Goal: Information Seeking & Learning: Learn about a topic

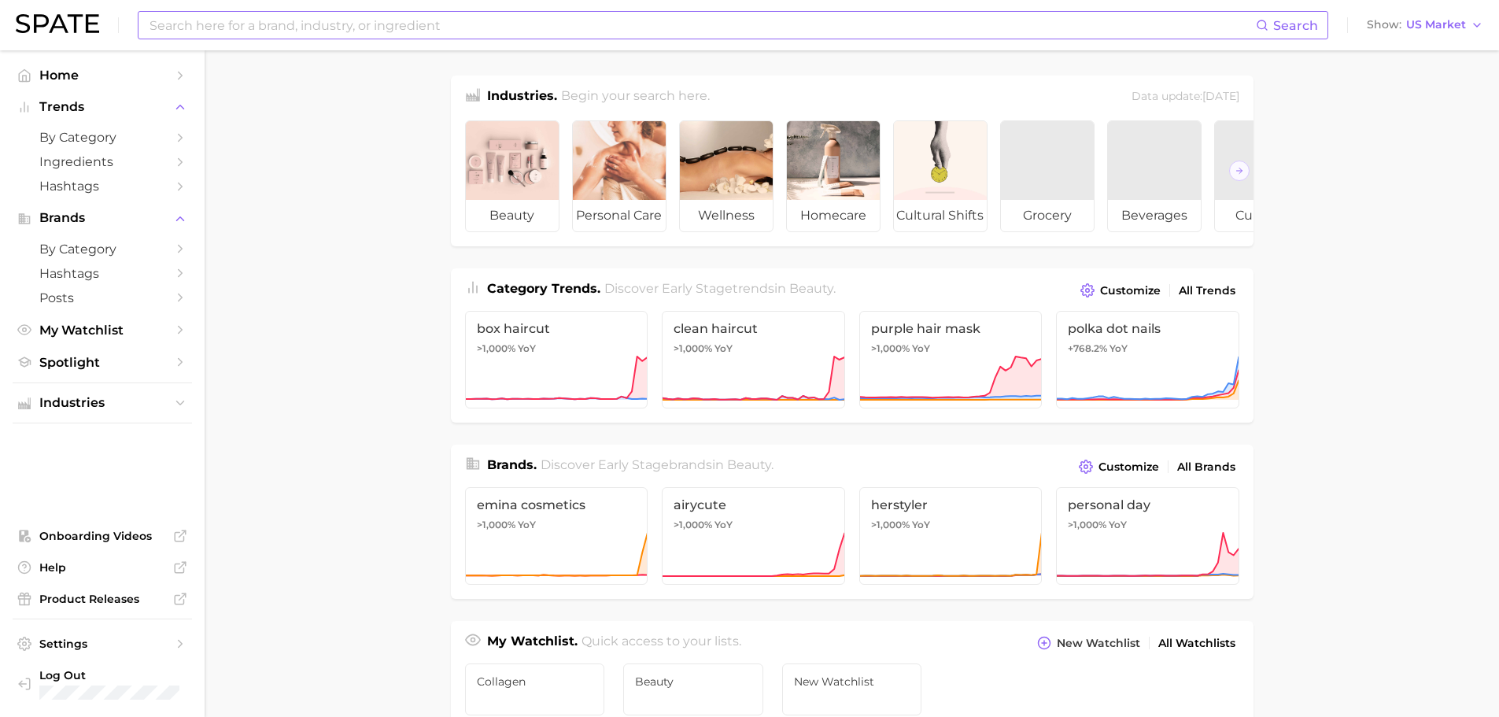
click at [211, 24] on input at bounding box center [702, 25] width 1108 height 27
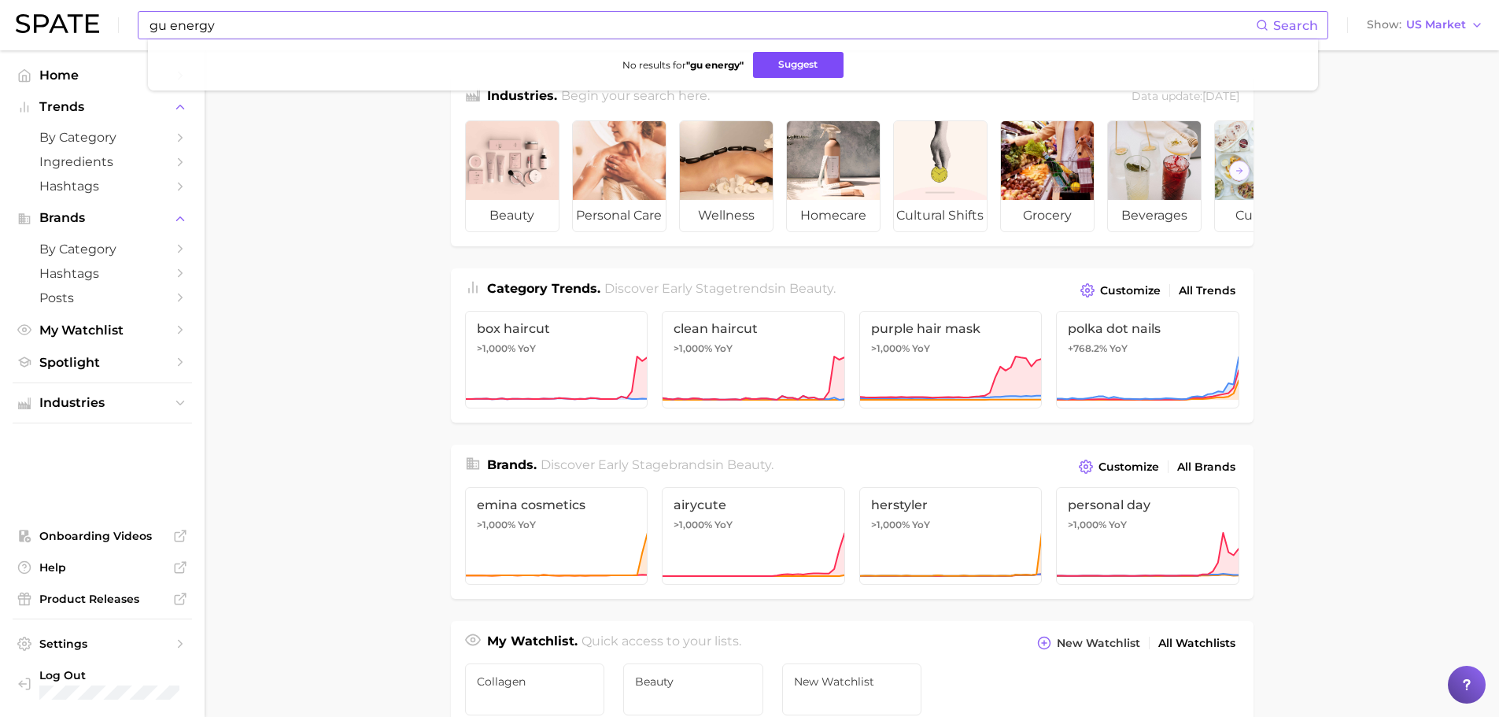
click at [768, 68] on button "Suggest" at bounding box center [798, 65] width 90 height 26
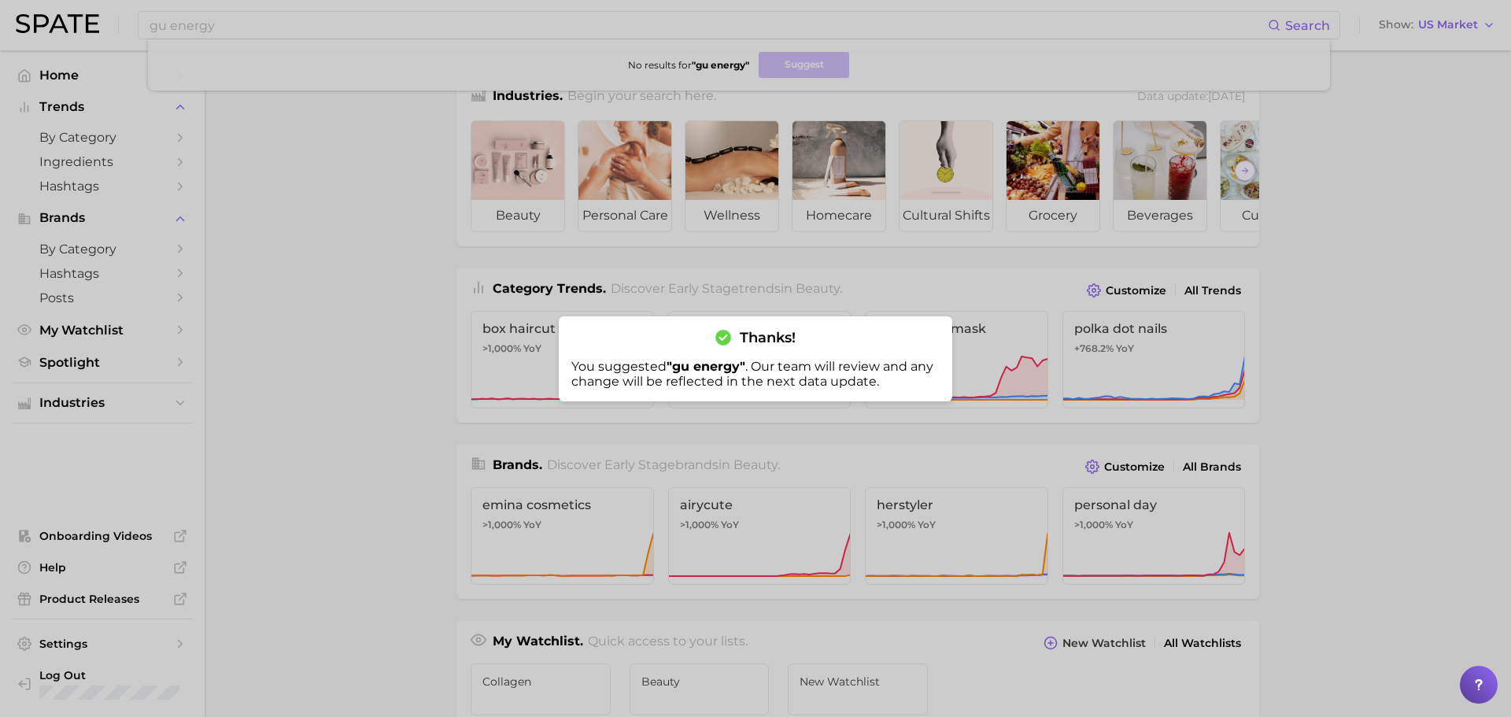
click at [338, 24] on div at bounding box center [755, 358] width 1511 height 717
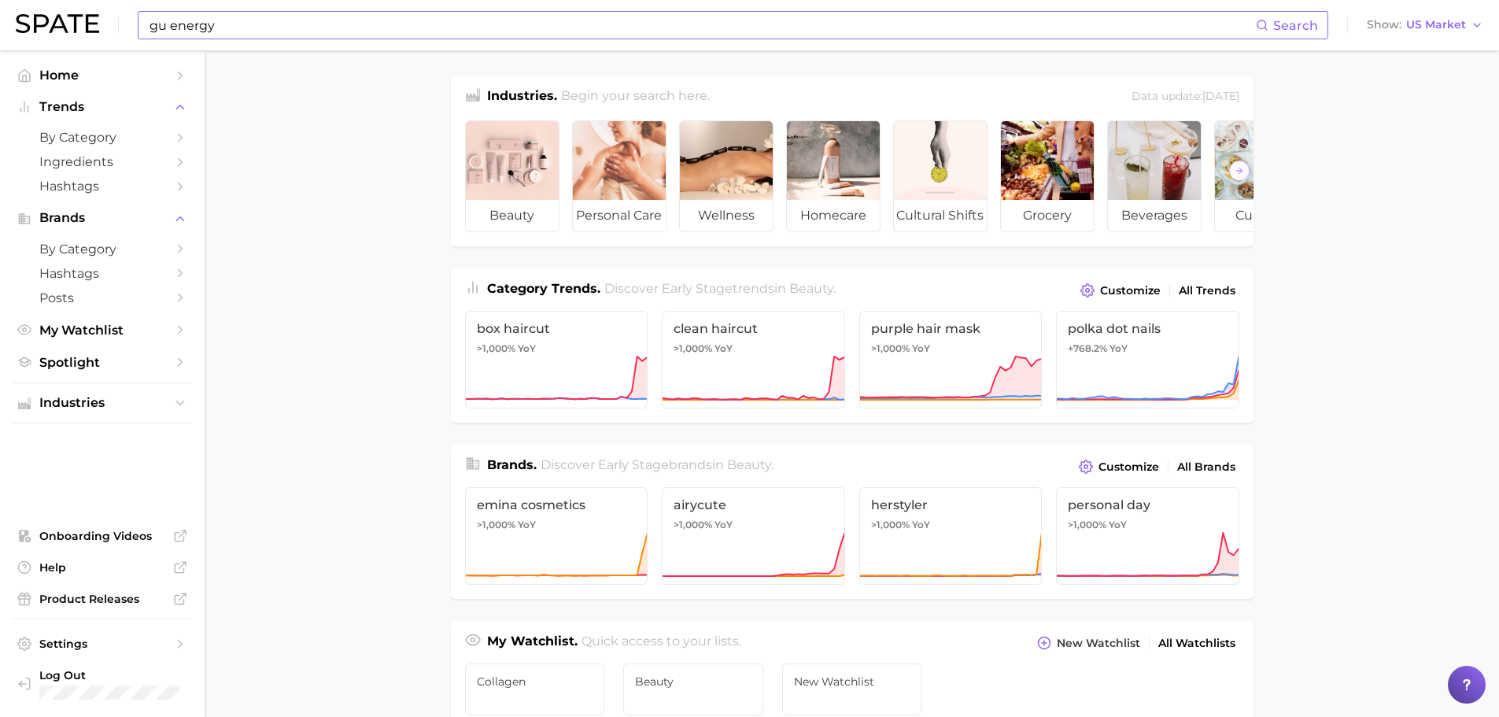
click at [253, 33] on input "gu energy" at bounding box center [702, 25] width 1108 height 27
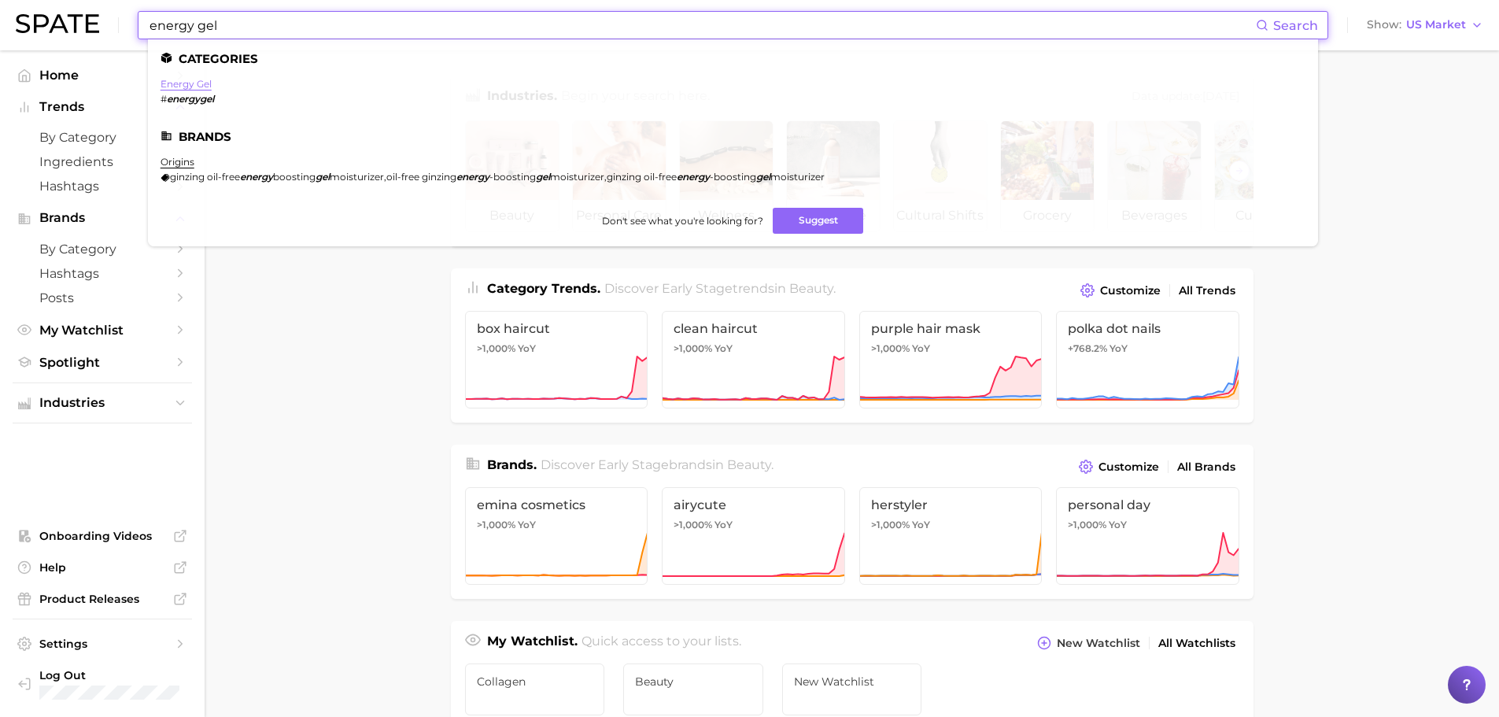
type input "energy gel"
click at [196, 82] on link "energy gel" at bounding box center [186, 84] width 51 height 12
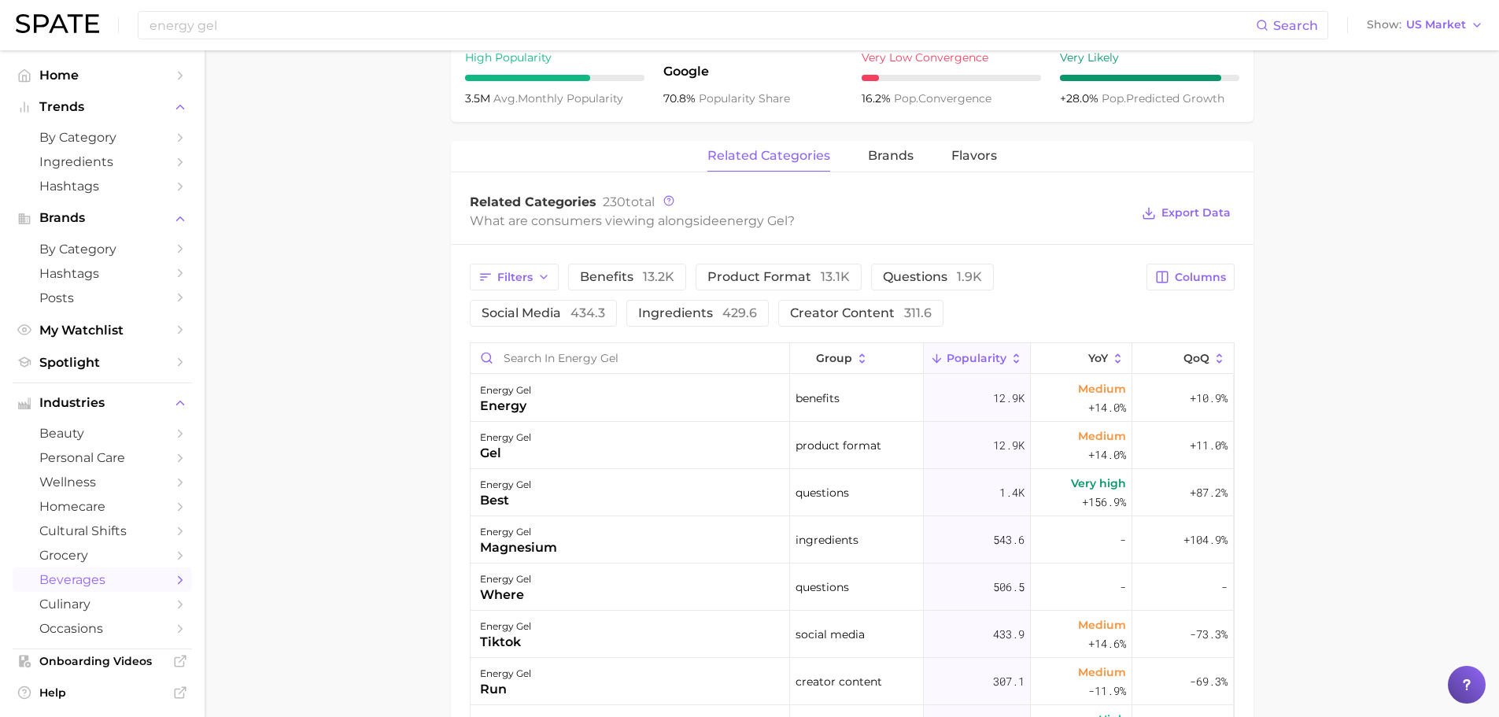
scroll to position [467, 0]
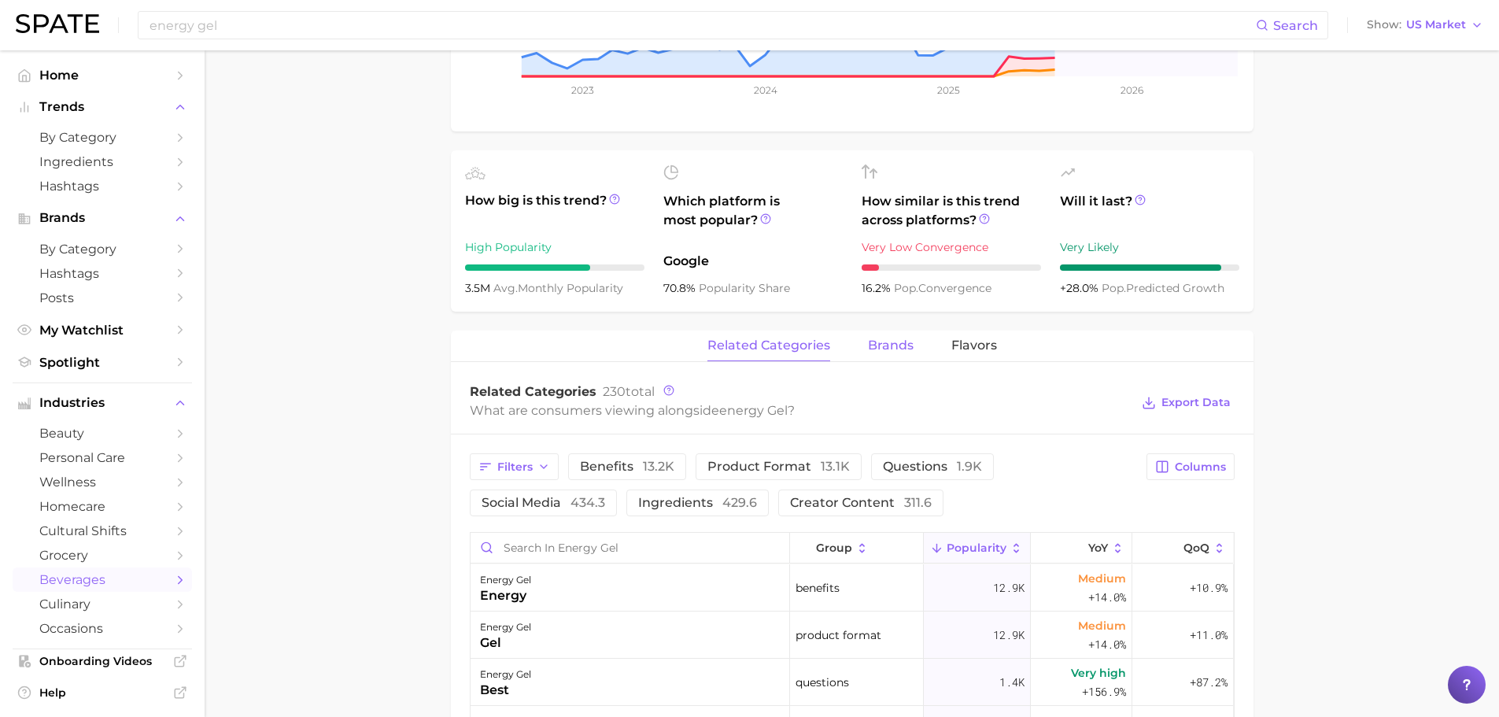
click at [911, 343] on span "brands" at bounding box center [891, 345] width 46 height 14
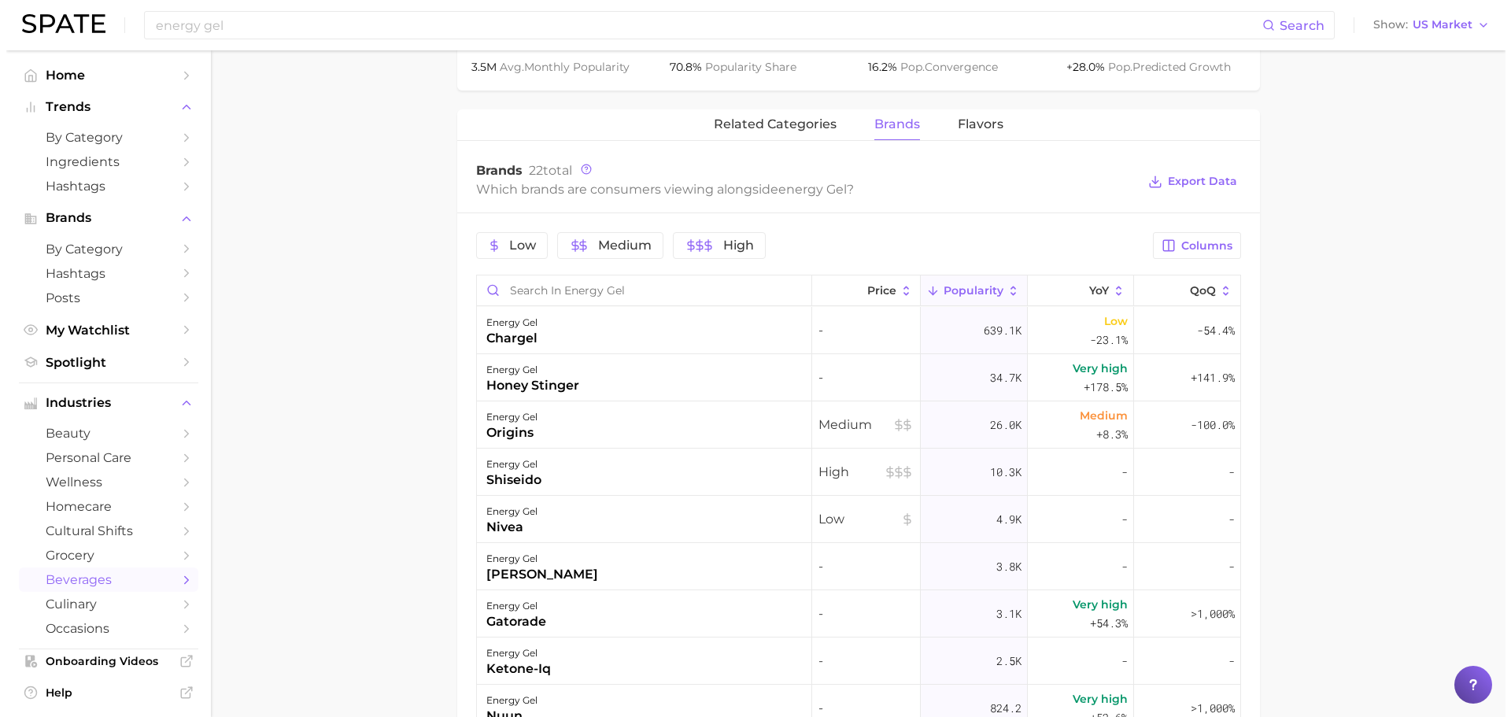
scroll to position [704, 0]
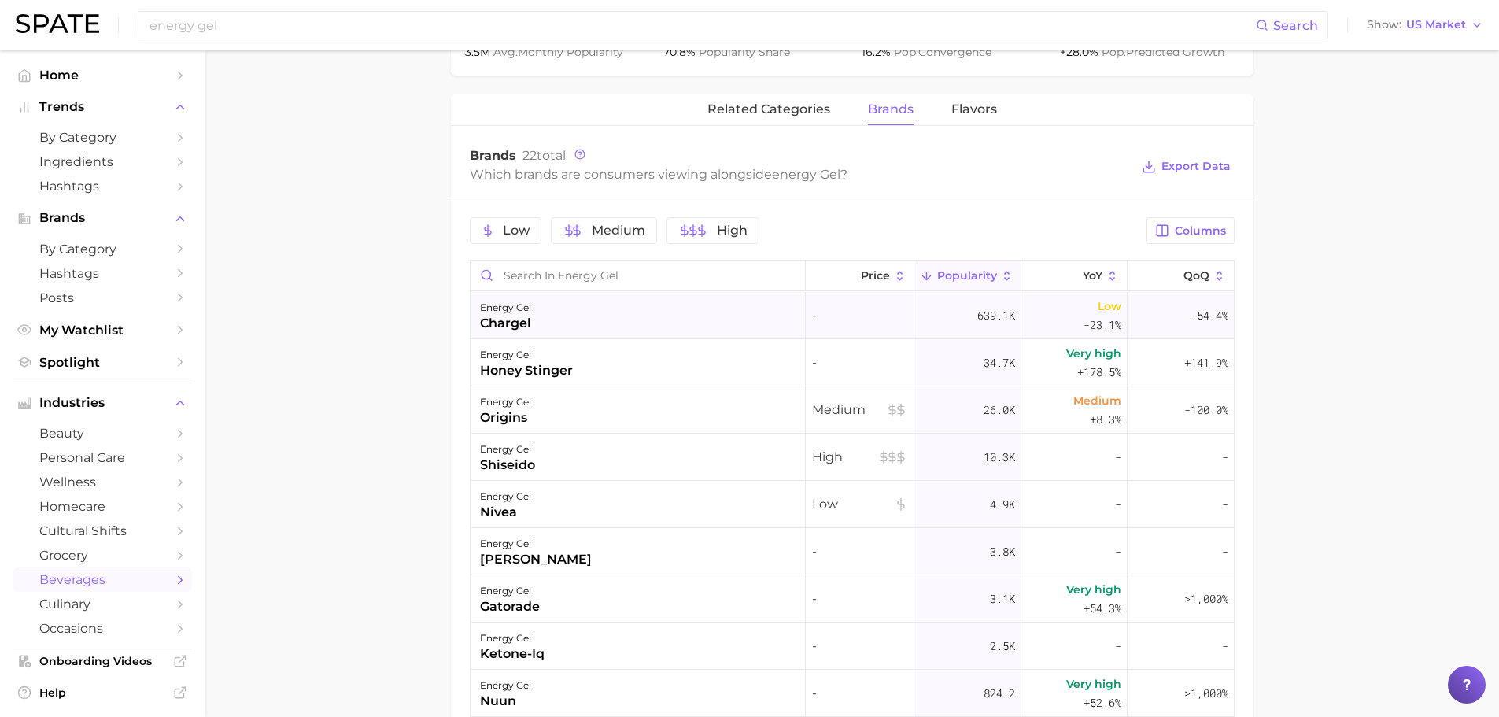
click at [523, 324] on div "chargel" at bounding box center [505, 323] width 51 height 19
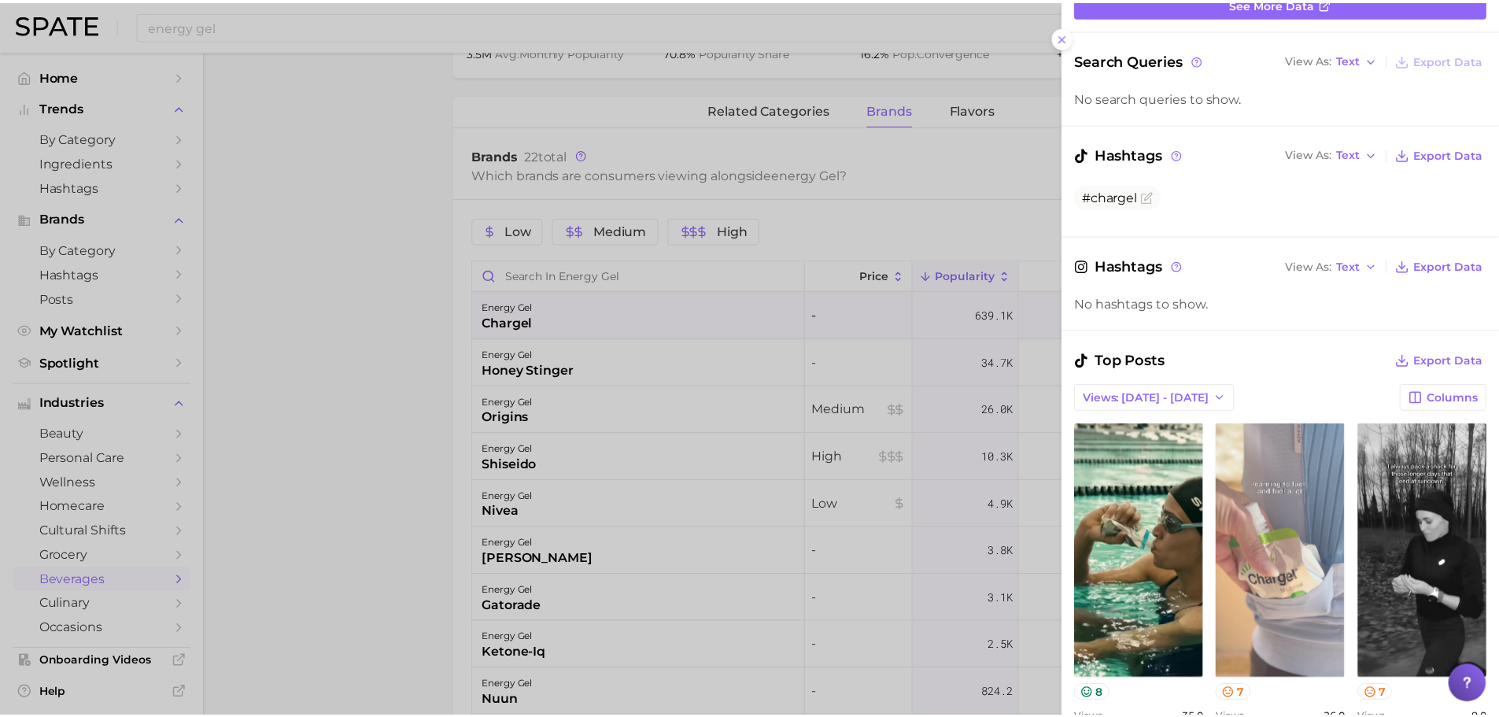
scroll to position [0, 0]
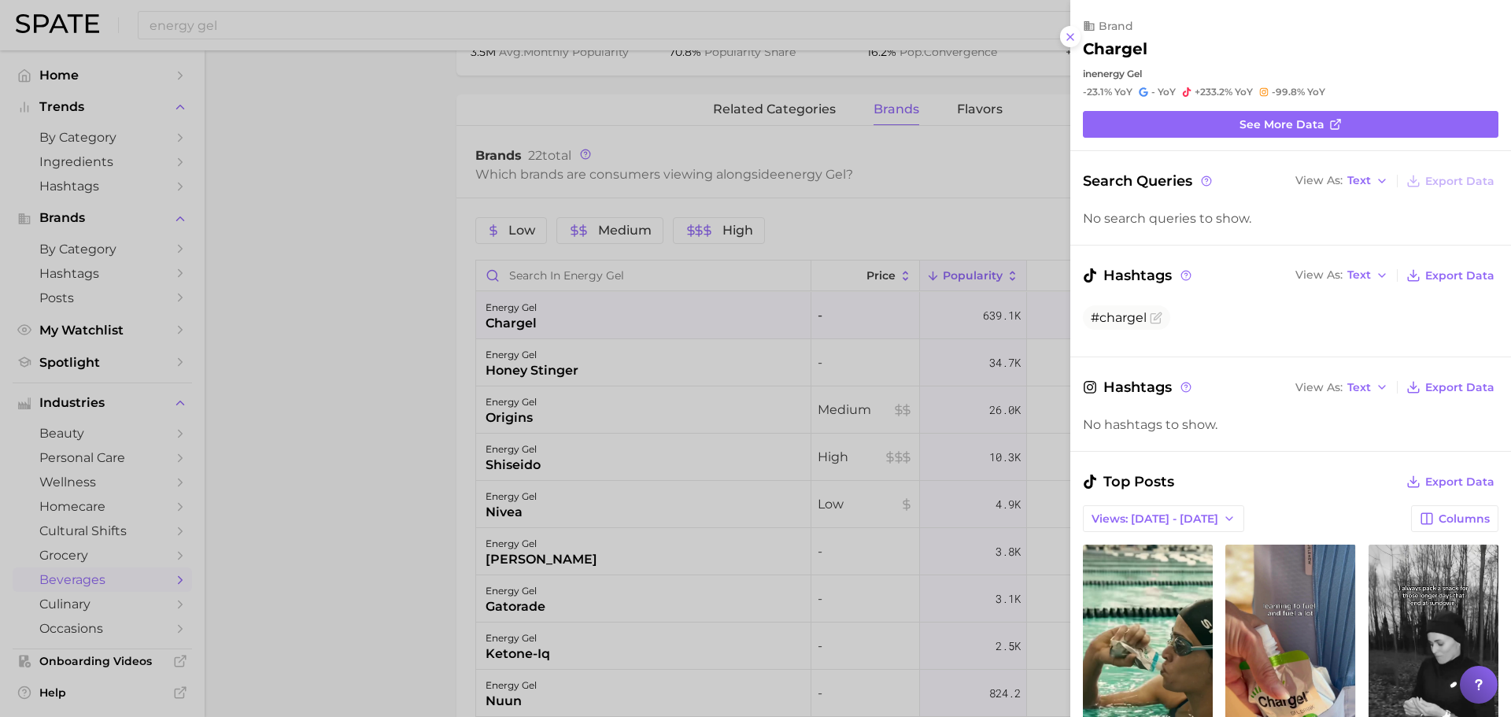
drag, startPoint x: 1074, startPoint y: 35, endPoint x: 792, endPoint y: 191, distance: 323.0
click at [1074, 34] on icon at bounding box center [1070, 37] width 13 height 13
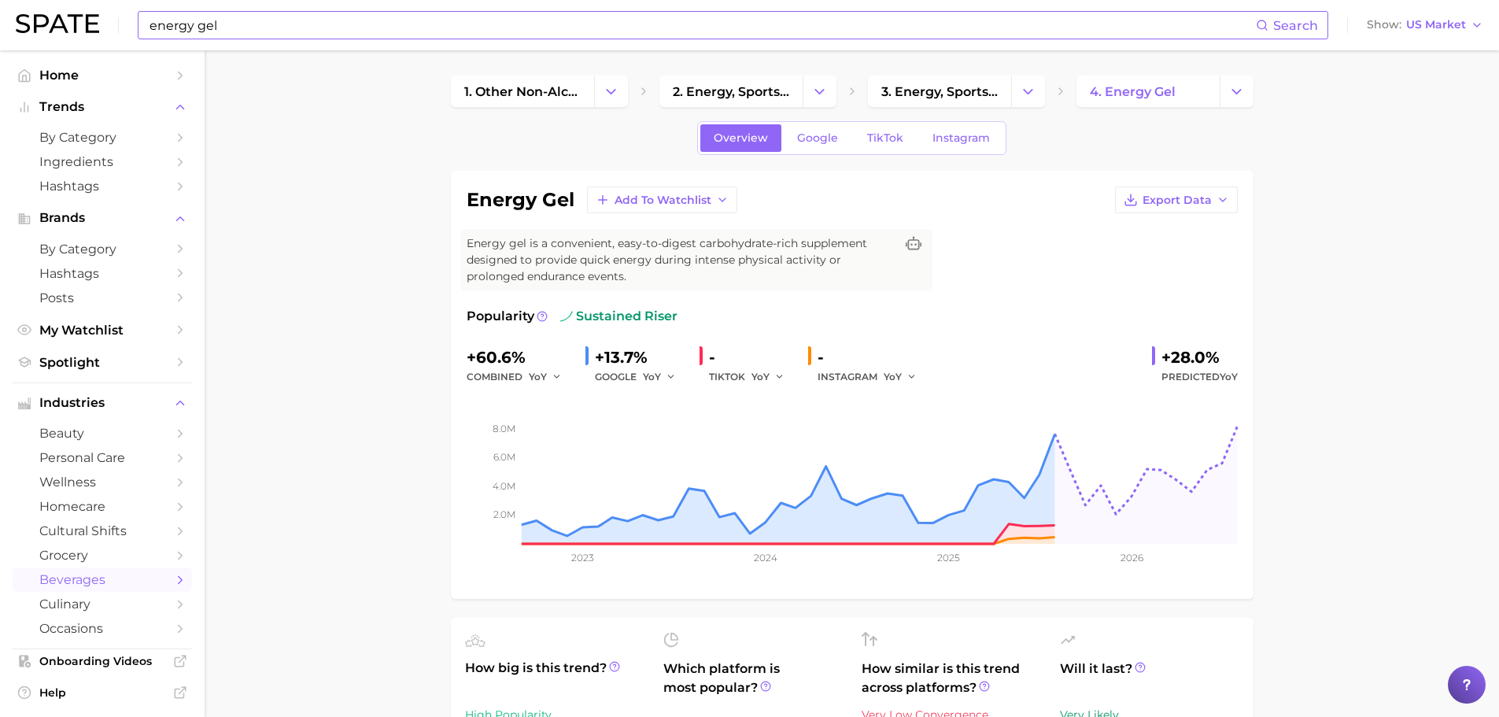
click at [345, 22] on input "energy gel" at bounding box center [702, 25] width 1108 height 27
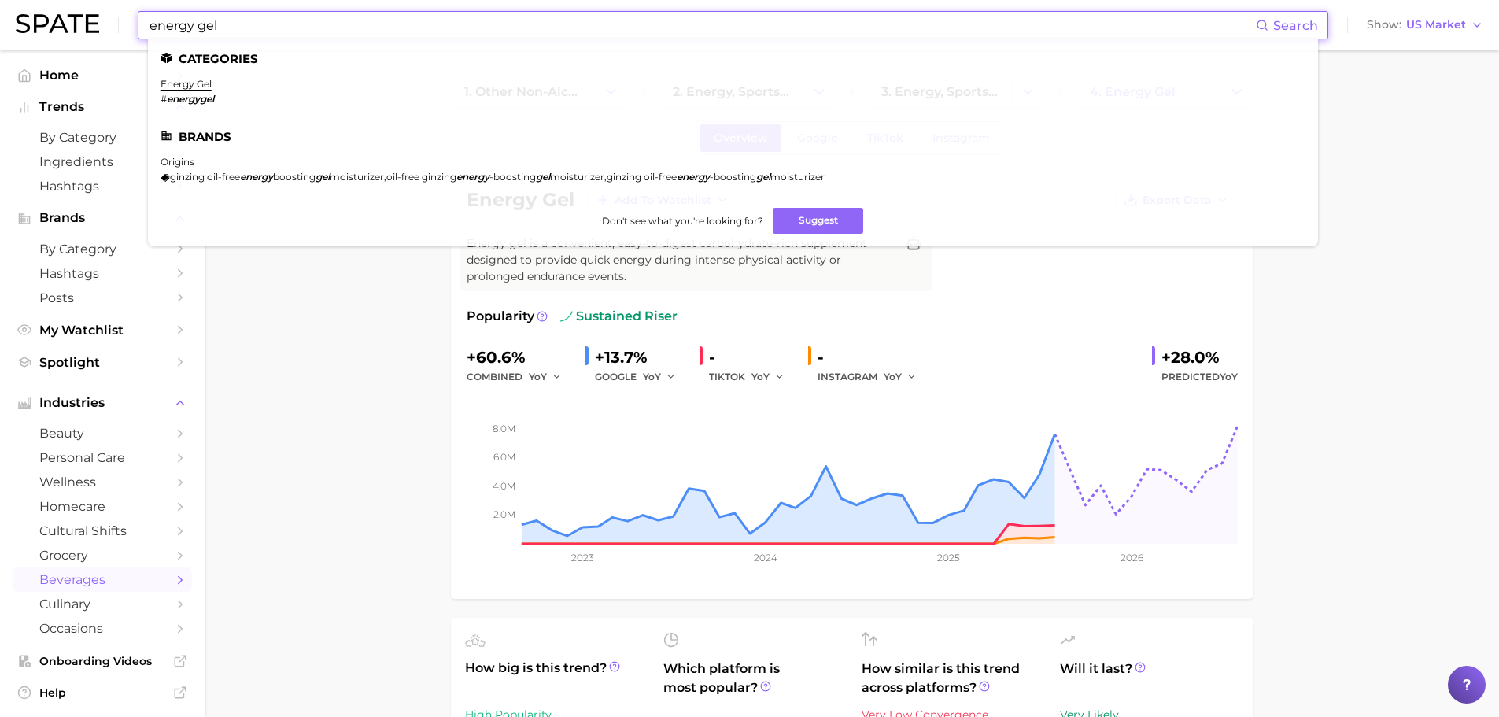
click at [345, 22] on input "energy gel" at bounding box center [702, 25] width 1108 height 27
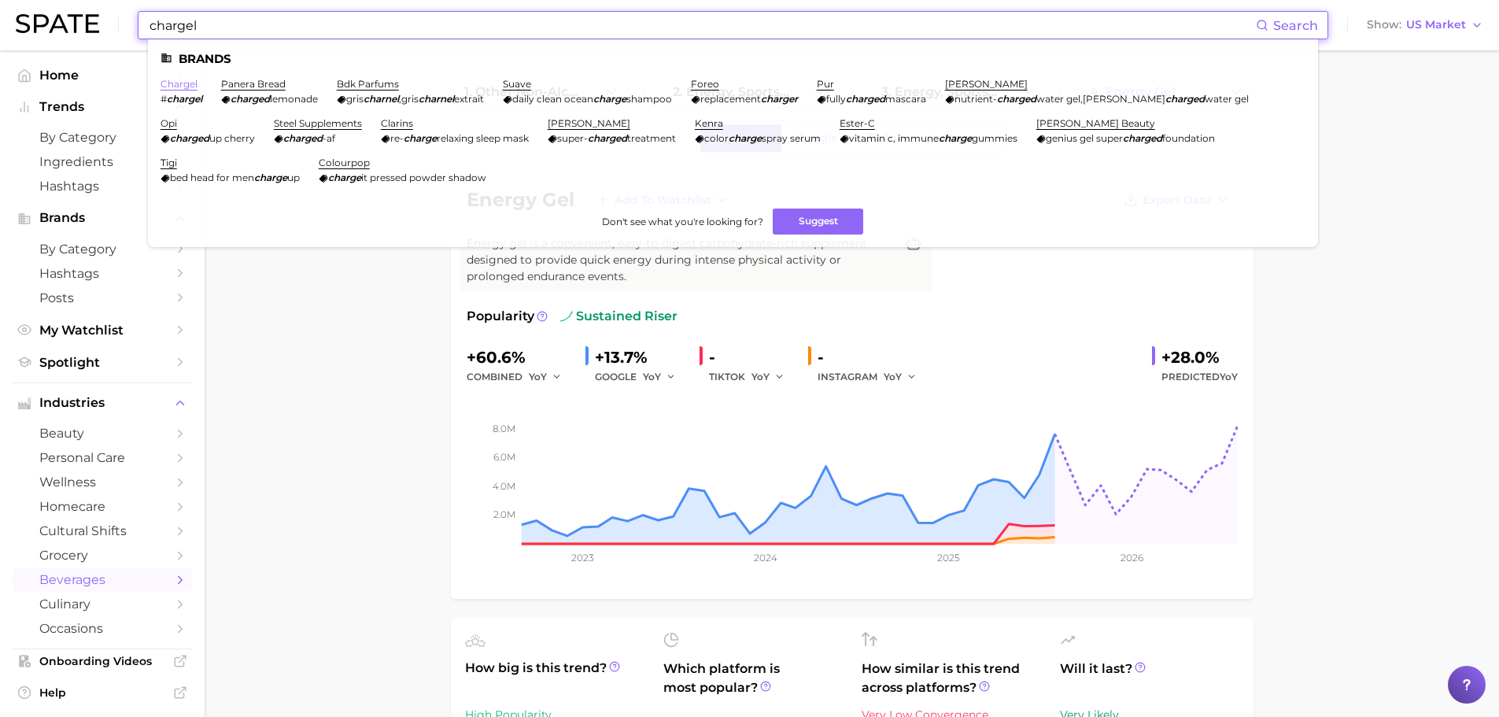
type input "chargel"
click at [175, 84] on link "chargel" at bounding box center [179, 84] width 37 height 12
